Goal: Task Accomplishment & Management: Manage account settings

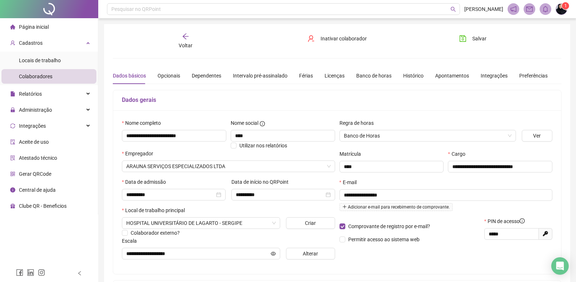
click at [42, 21] on div "Página inicial" at bounding box center [29, 27] width 39 height 15
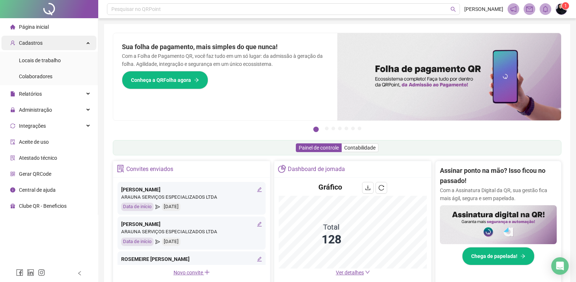
click at [45, 44] on div "Cadastros" at bounding box center [48, 43] width 95 height 15
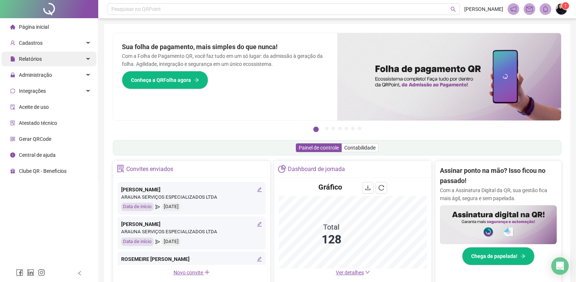
click at [39, 59] on span "Relatórios" at bounding box center [30, 59] width 23 height 6
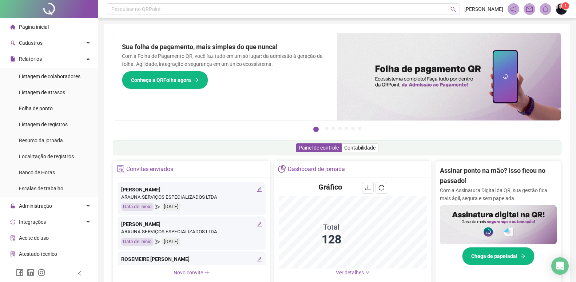
click at [29, 25] on span "Página inicial" at bounding box center [34, 27] width 30 height 6
click at [67, 45] on div "Cadastros" at bounding box center [48, 43] width 95 height 15
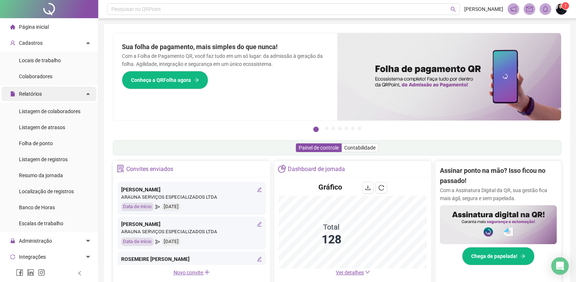
click at [35, 99] on span "Relatórios" at bounding box center [26, 94] width 32 height 15
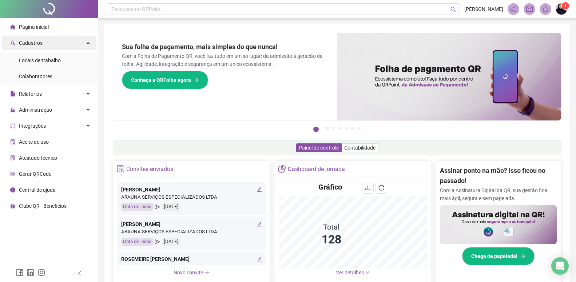
click at [42, 44] on div "Cadastros" at bounding box center [48, 43] width 95 height 15
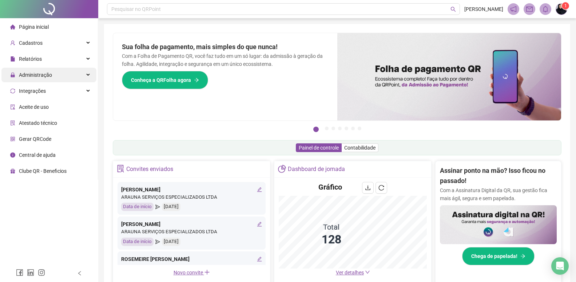
click at [34, 72] on span "Administração" at bounding box center [35, 75] width 33 height 6
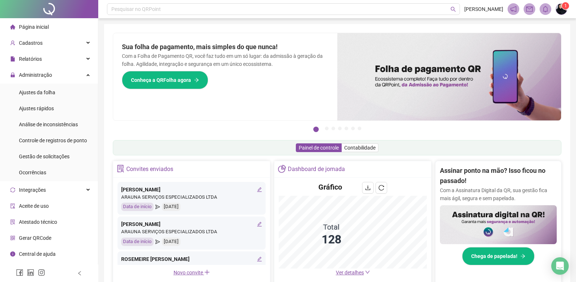
click at [48, 32] on div "Página inicial" at bounding box center [29, 27] width 39 height 15
click at [44, 43] on div "Cadastros" at bounding box center [48, 43] width 95 height 15
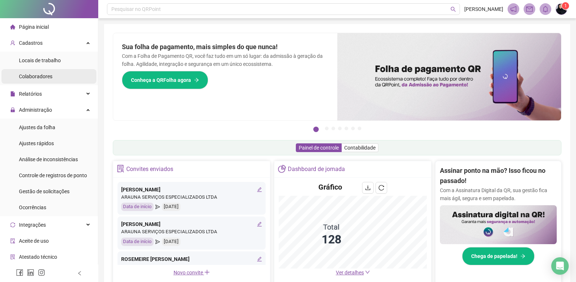
click at [36, 72] on div "Colaboradores" at bounding box center [35, 76] width 33 height 15
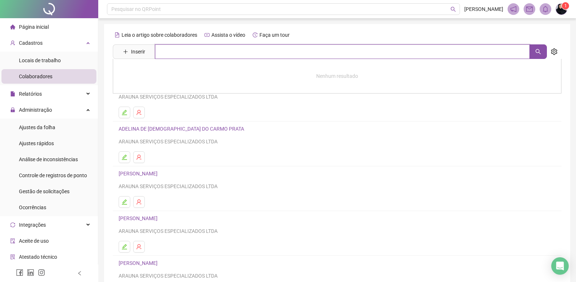
click at [167, 50] on input "text" at bounding box center [342, 51] width 375 height 15
type input "**********"
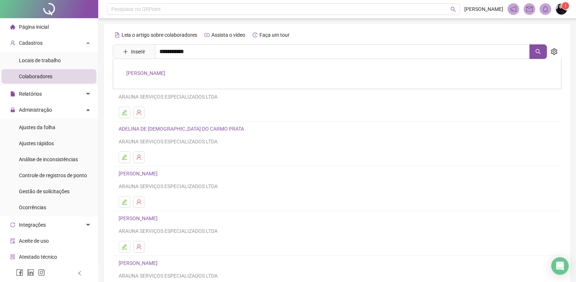
click at [165, 72] on link "[PERSON_NAME]" at bounding box center [145, 73] width 39 height 6
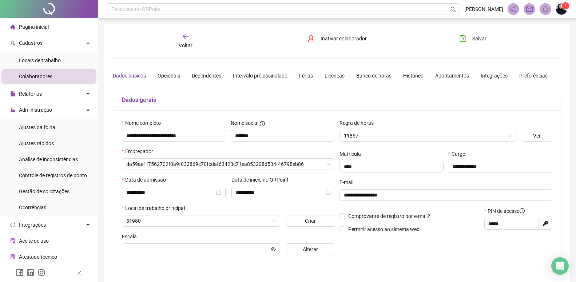
type input "**********"
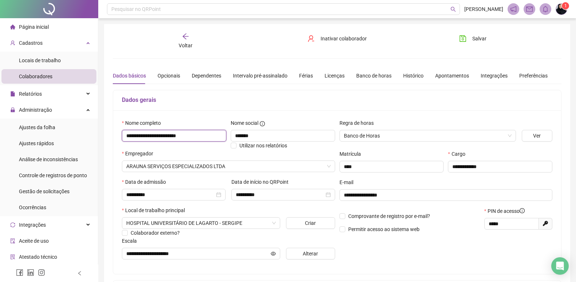
drag, startPoint x: 202, startPoint y: 136, endPoint x: 126, endPoint y: 142, distance: 76.3
click at [126, 142] on input "**********" at bounding box center [174, 136] width 104 height 12
click at [39, 31] on div "Página inicial" at bounding box center [29, 27] width 39 height 15
